Goal: Find specific page/section: Find specific page/section

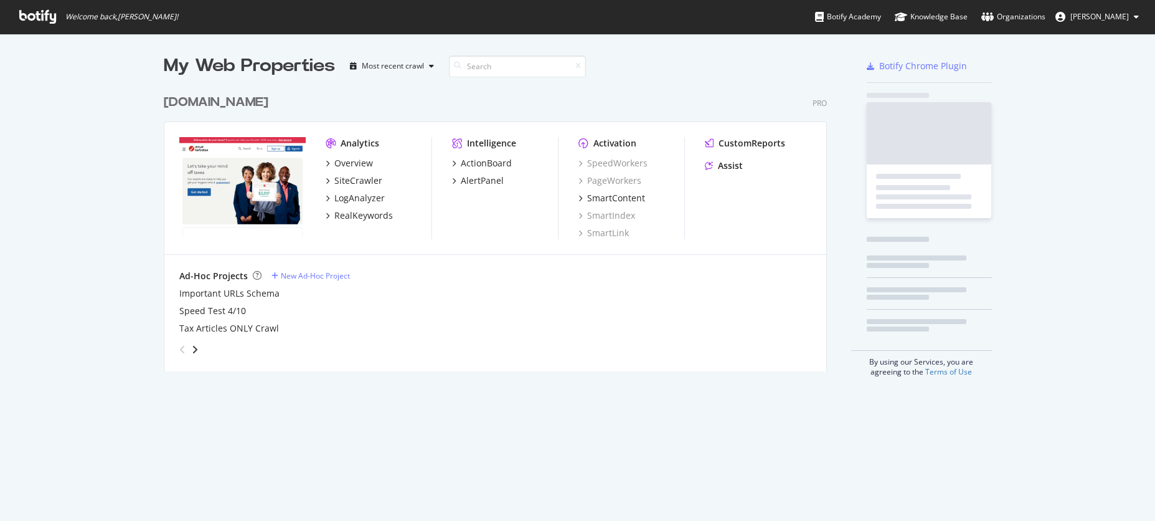
scroll to position [511, 1136]
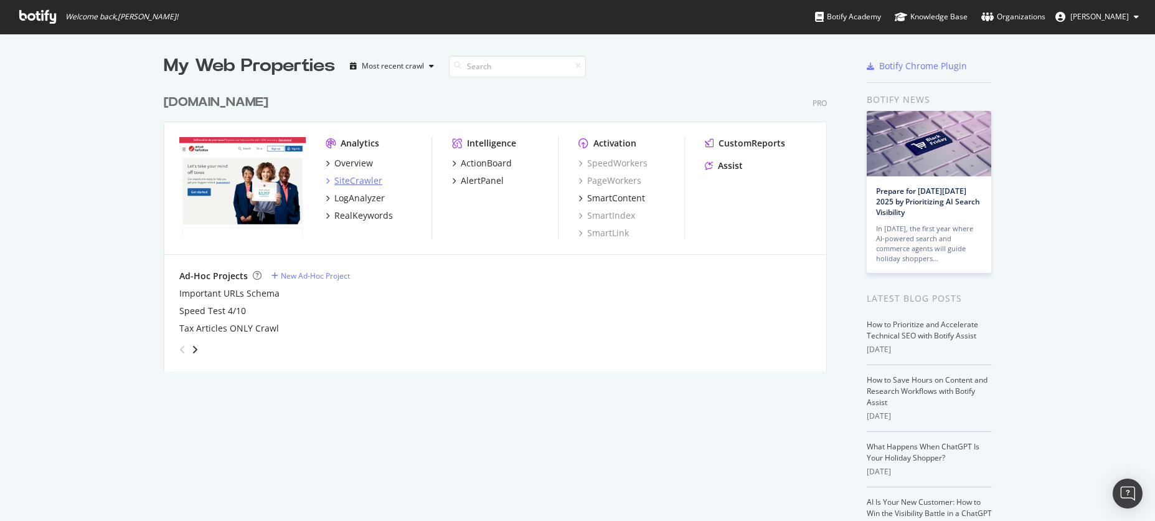
click at [350, 182] on div "SiteCrawler" at bounding box center [358, 180] width 48 height 12
